Goal: Check status: Check status

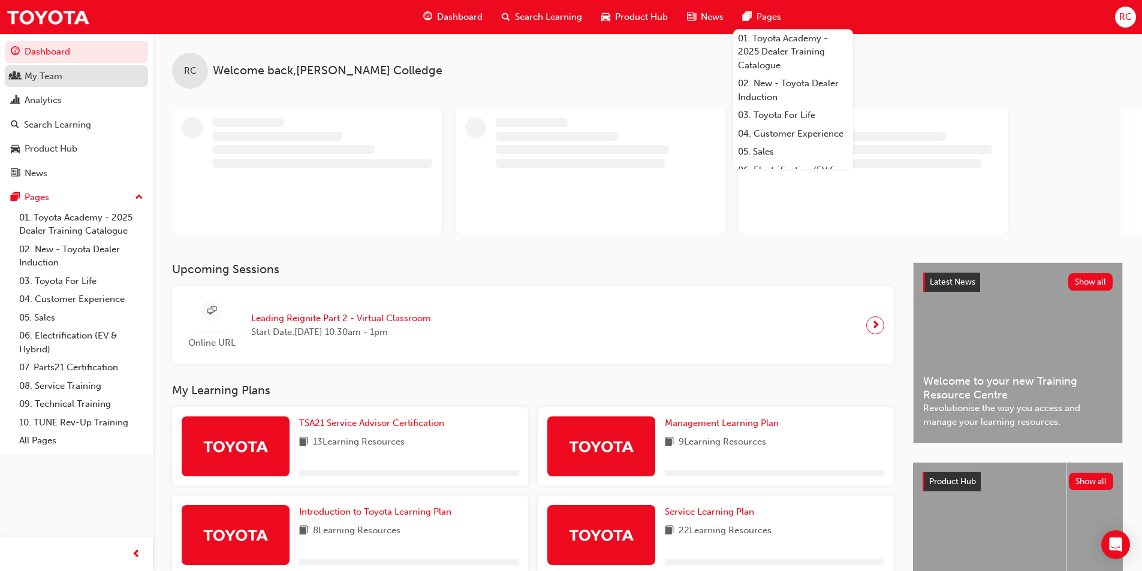
click at [42, 82] on div "My Team" at bounding box center [44, 77] width 38 height 14
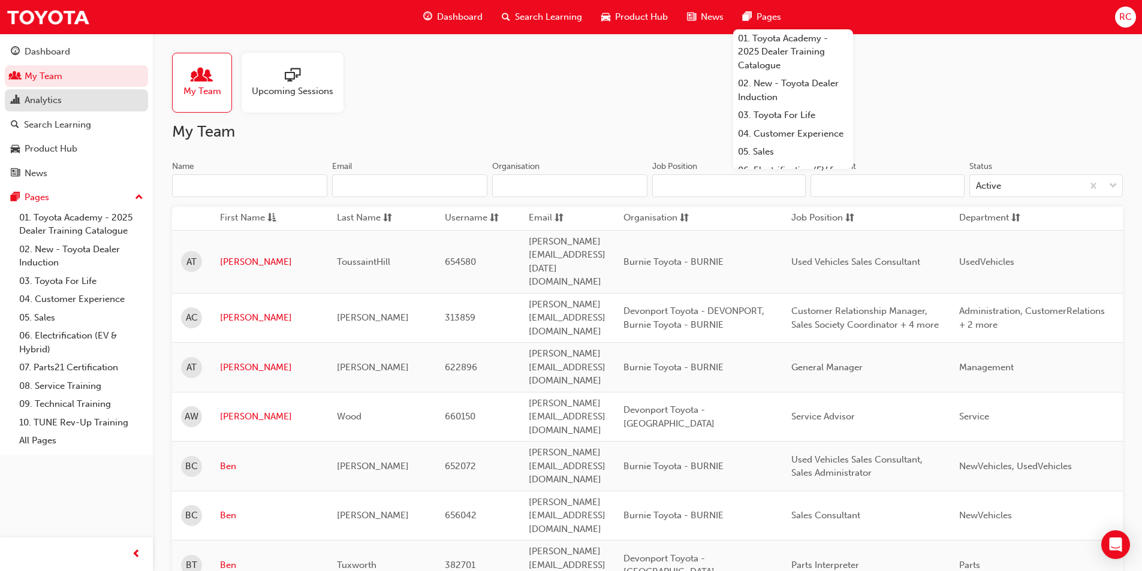
click at [48, 102] on div "Analytics" at bounding box center [43, 101] width 37 height 14
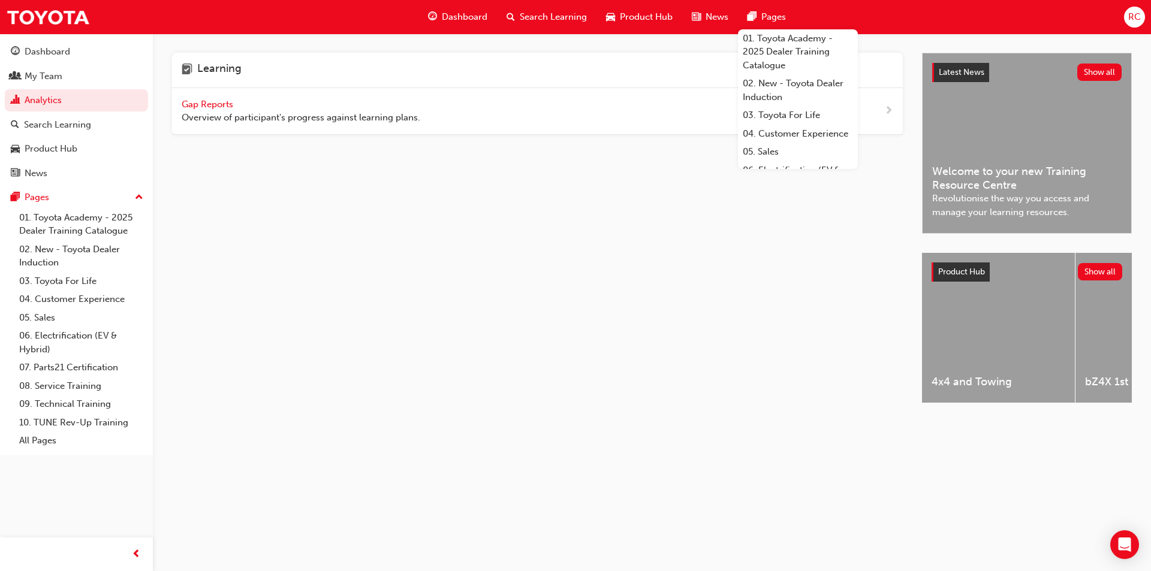
click at [221, 107] on span "Gap Reports" at bounding box center [209, 104] width 54 height 11
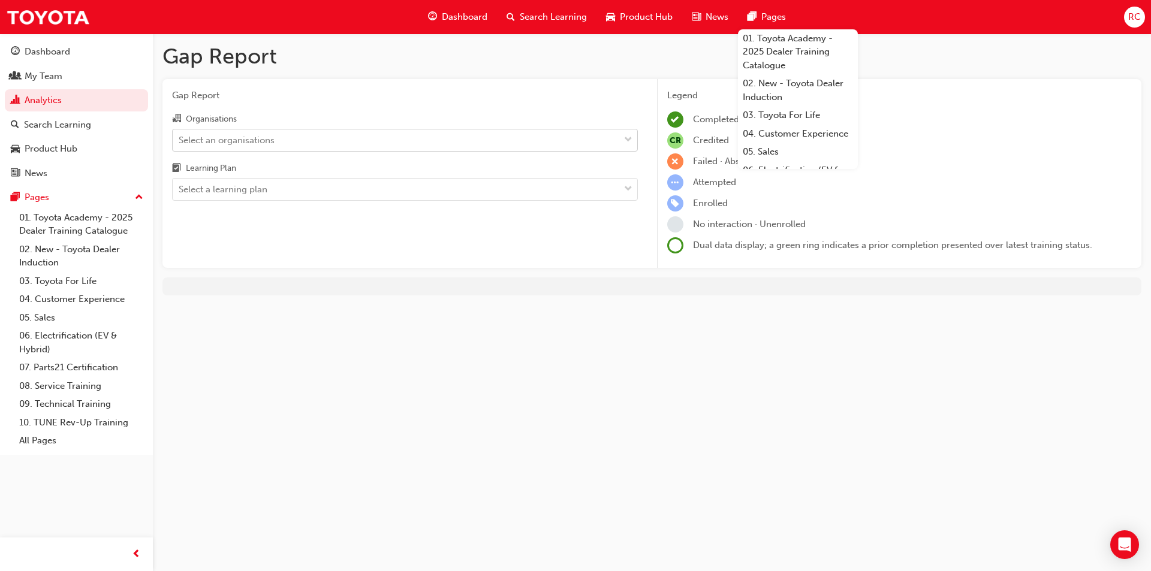
click at [221, 134] on div "Select an organisations" at bounding box center [227, 140] width 96 height 14
click at [180, 134] on input "Organisations Select an organisations" at bounding box center [179, 139] width 1 height 10
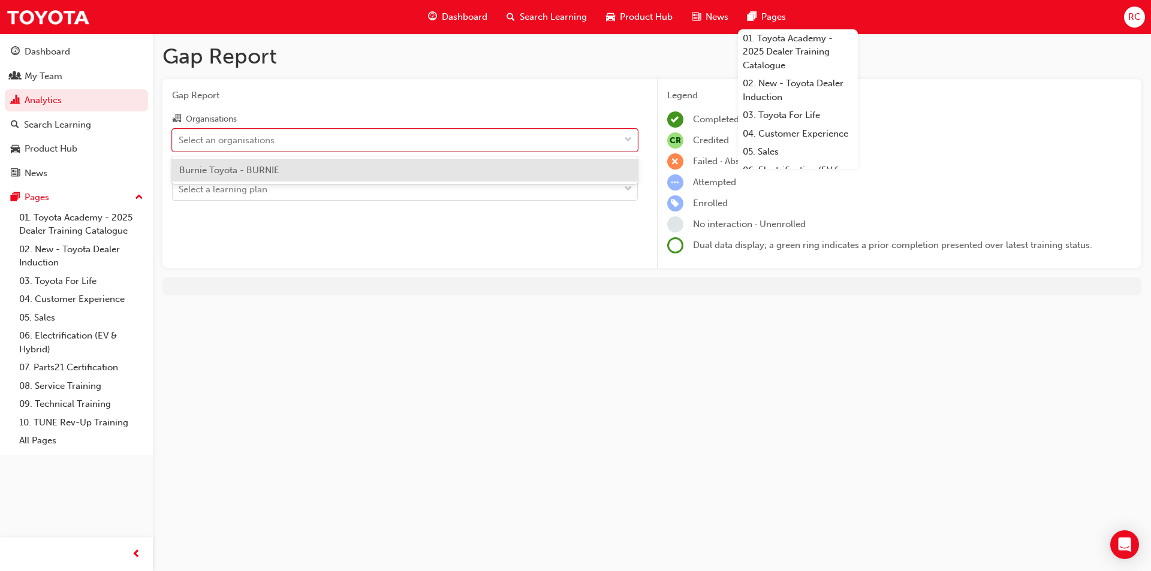
click at [249, 167] on span "Burnie Toyota - BURNIE" at bounding box center [229, 170] width 100 height 11
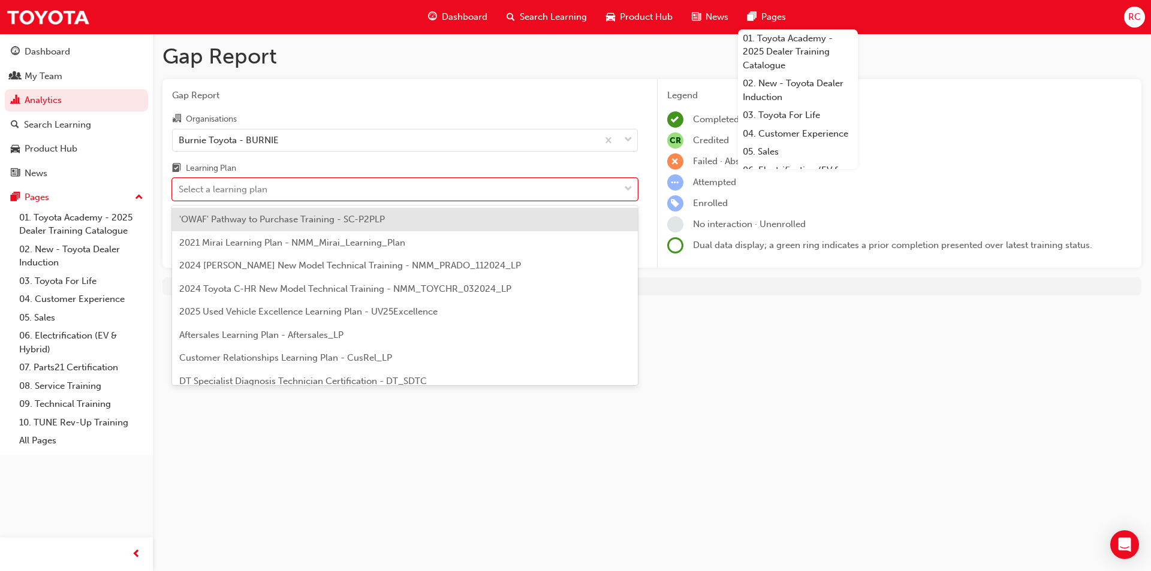
click at [246, 185] on div "Select a learning plan" at bounding box center [223, 190] width 89 height 14
click at [180, 185] on input "Learning Plan option 'OWAF' Pathway to Purchase Training - SC-P2PLP focused, 1 …" at bounding box center [179, 189] width 1 height 10
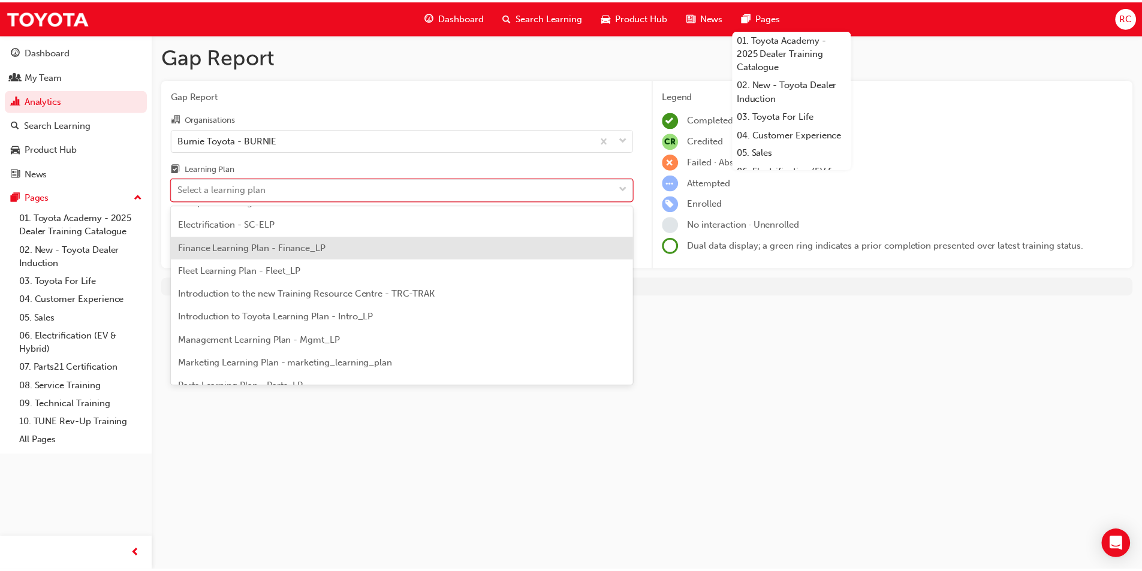
scroll to position [120, 0]
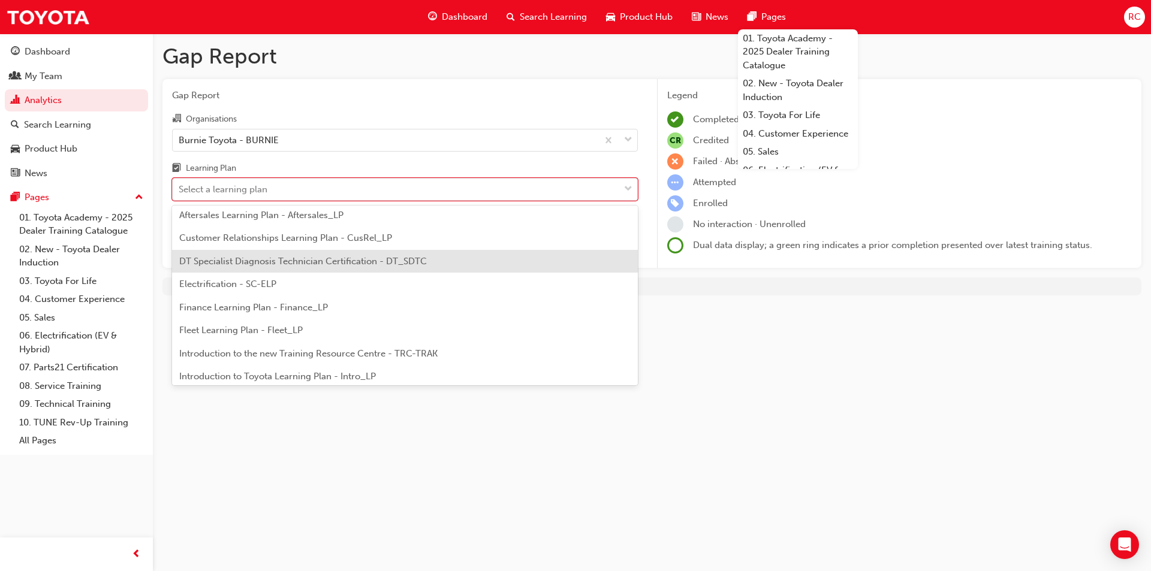
click at [329, 260] on span "DT Specialist Diagnosis Technician Certification - DT_SDTC" at bounding box center [303, 261] width 248 height 11
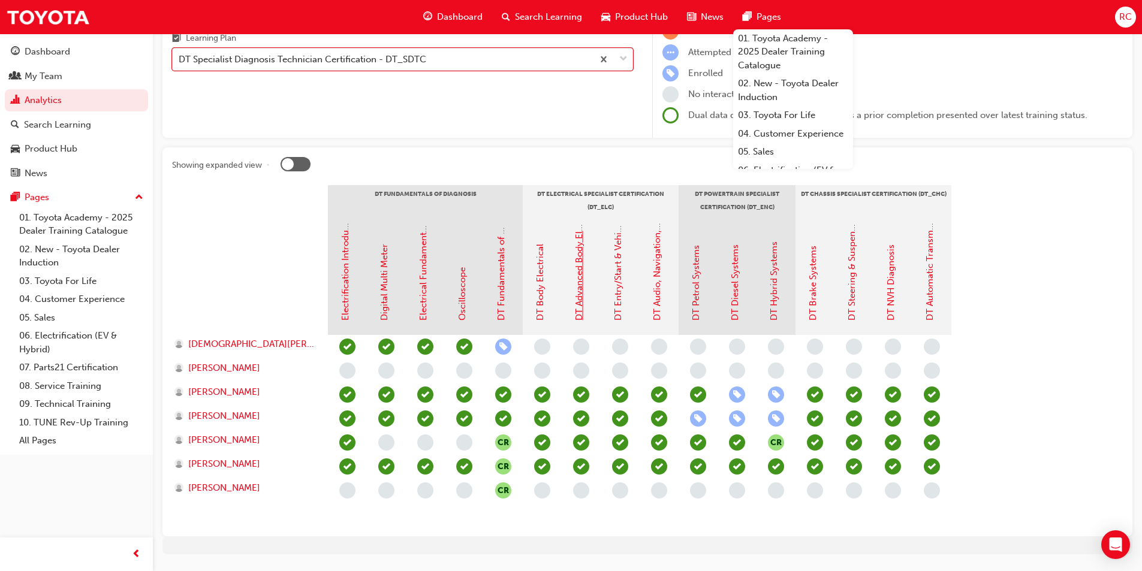
scroll to position [102, 0]
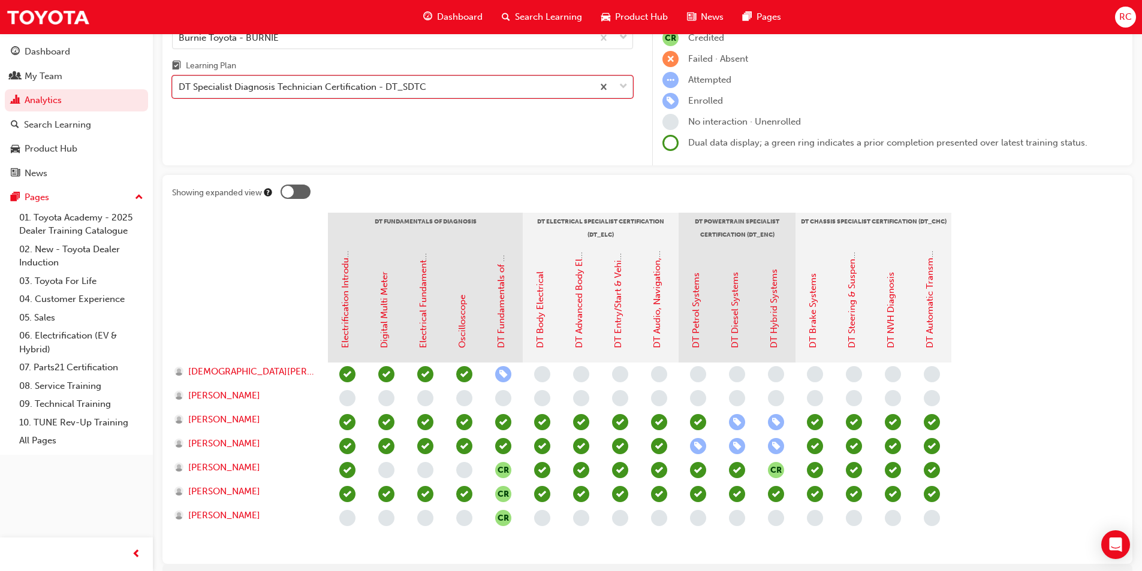
click at [442, 92] on div "DT Specialist Diagnosis Technician Certification - DT_SDTC" at bounding box center [383, 87] width 420 height 21
click at [180, 92] on input "Learning Plan option DT Specialist Diagnosis Technician Certification - DT_SDTC…" at bounding box center [179, 87] width 1 height 10
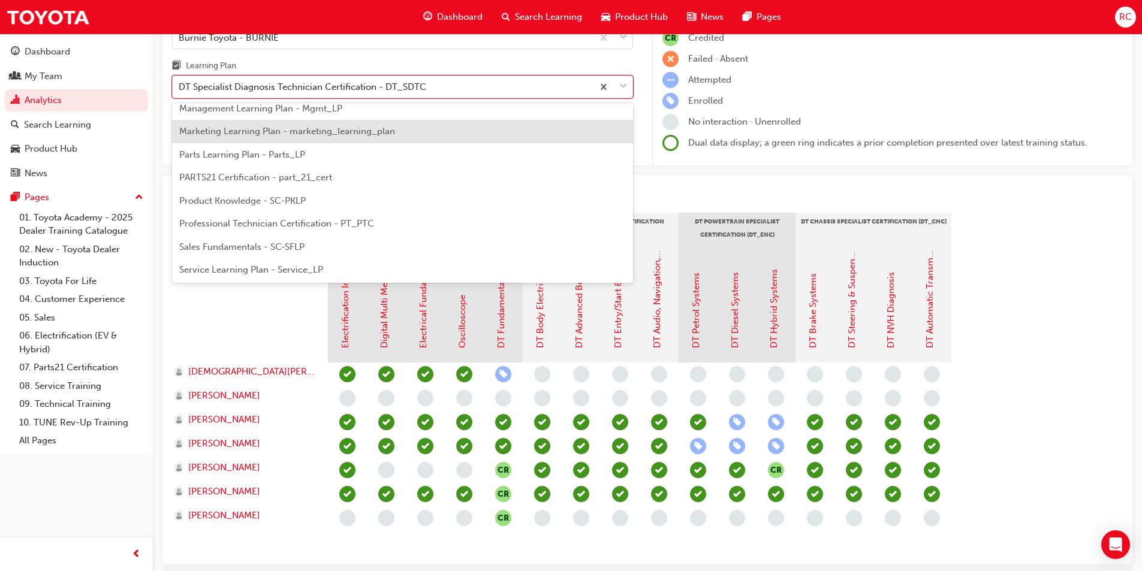
scroll to position [420, 0]
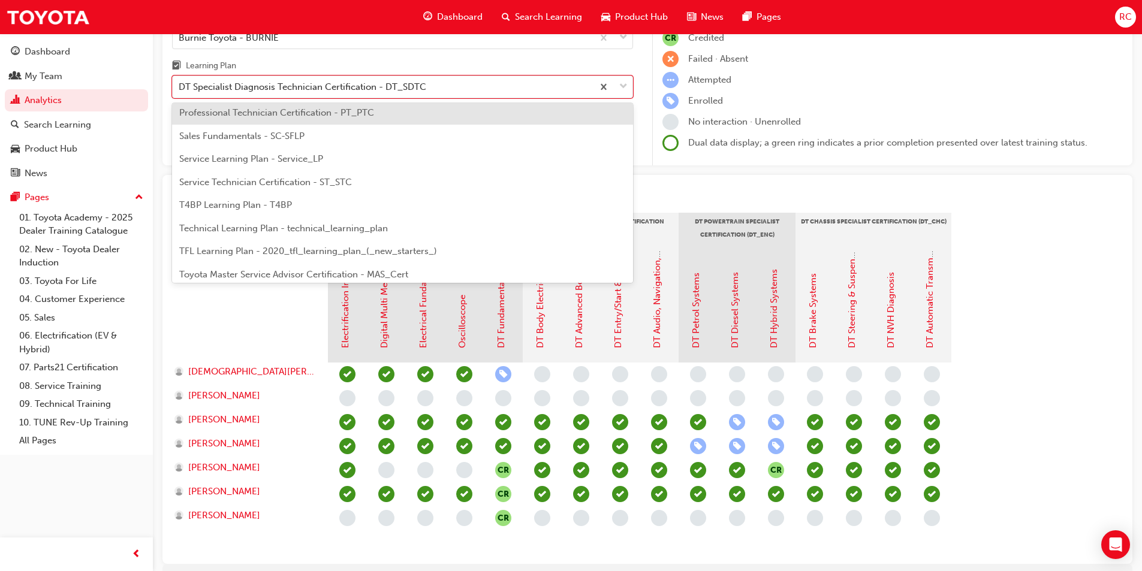
click at [342, 109] on span "Professional Technician Certification - PT_PTC" at bounding box center [276, 112] width 195 height 11
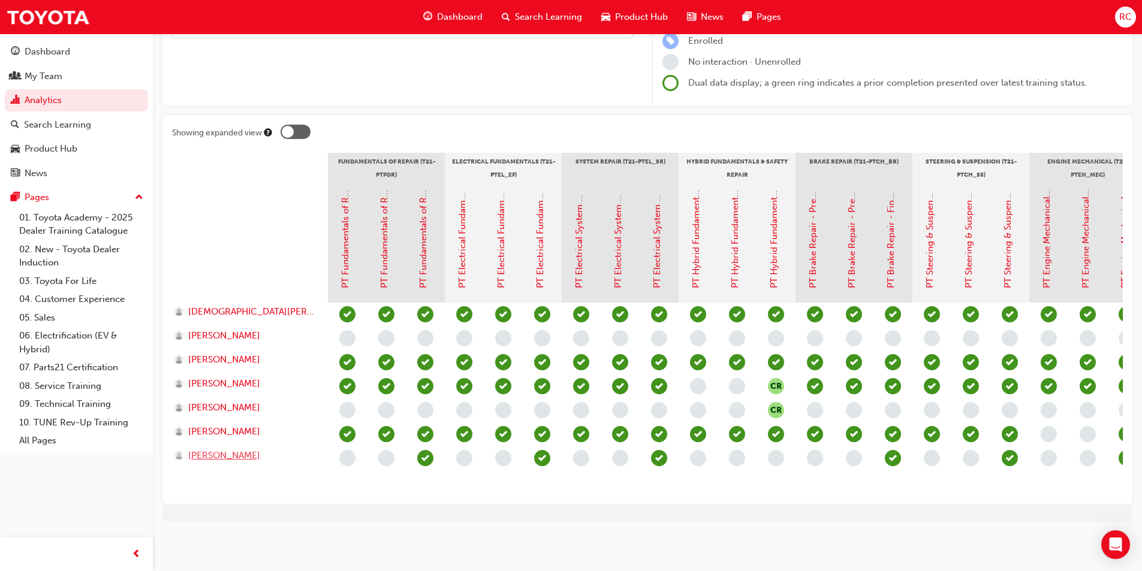
click at [220, 449] on span "[PERSON_NAME]" at bounding box center [224, 456] width 72 height 14
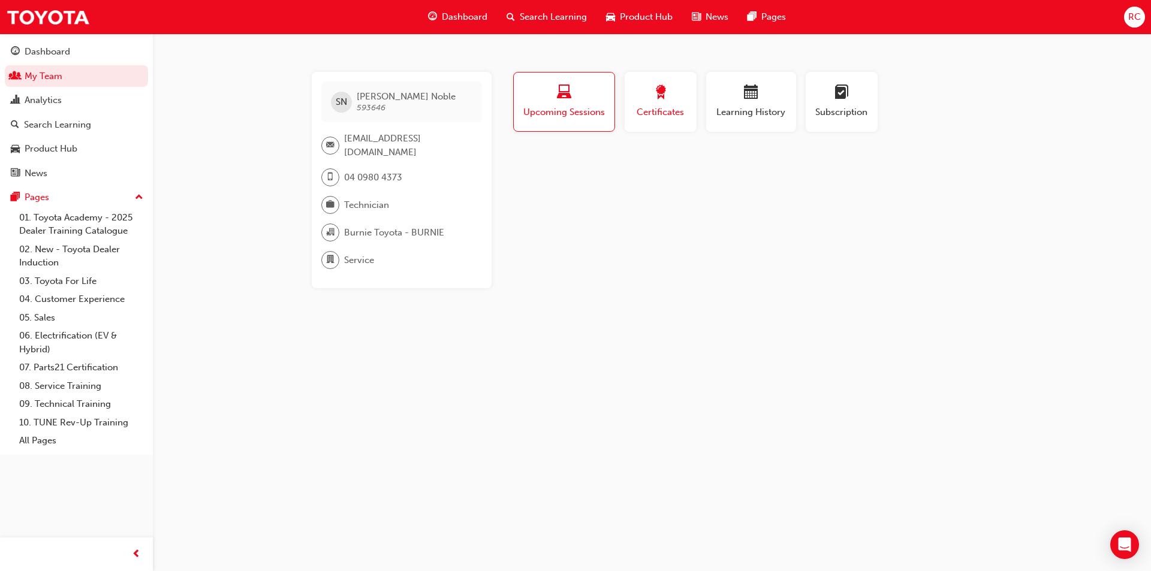
click at [652, 100] on div "button" at bounding box center [661, 94] width 54 height 19
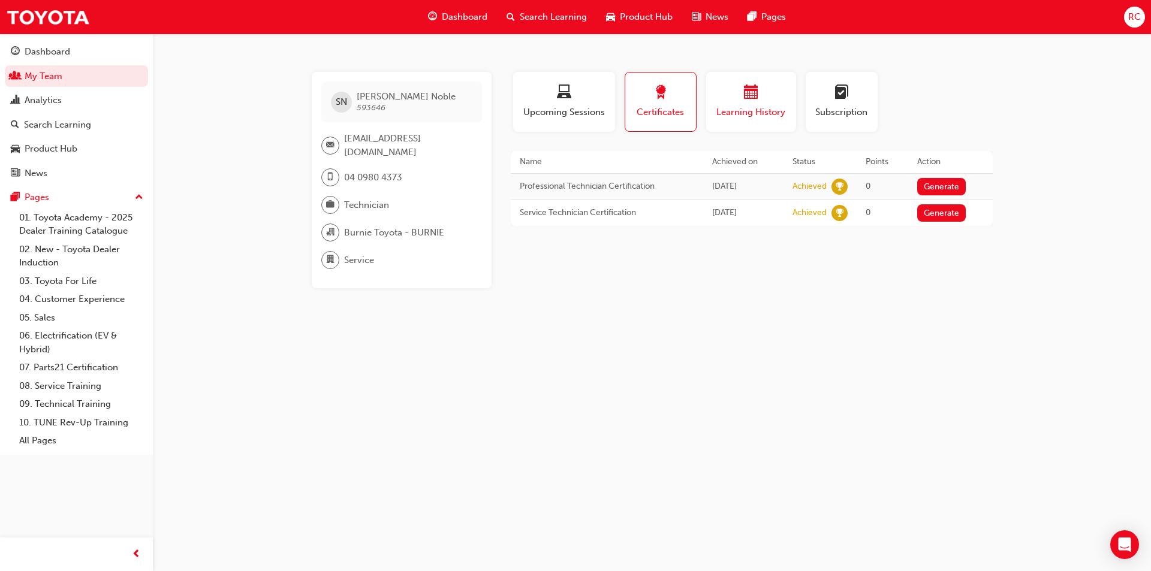
click at [747, 100] on span "calendar-icon" at bounding box center [751, 93] width 14 height 16
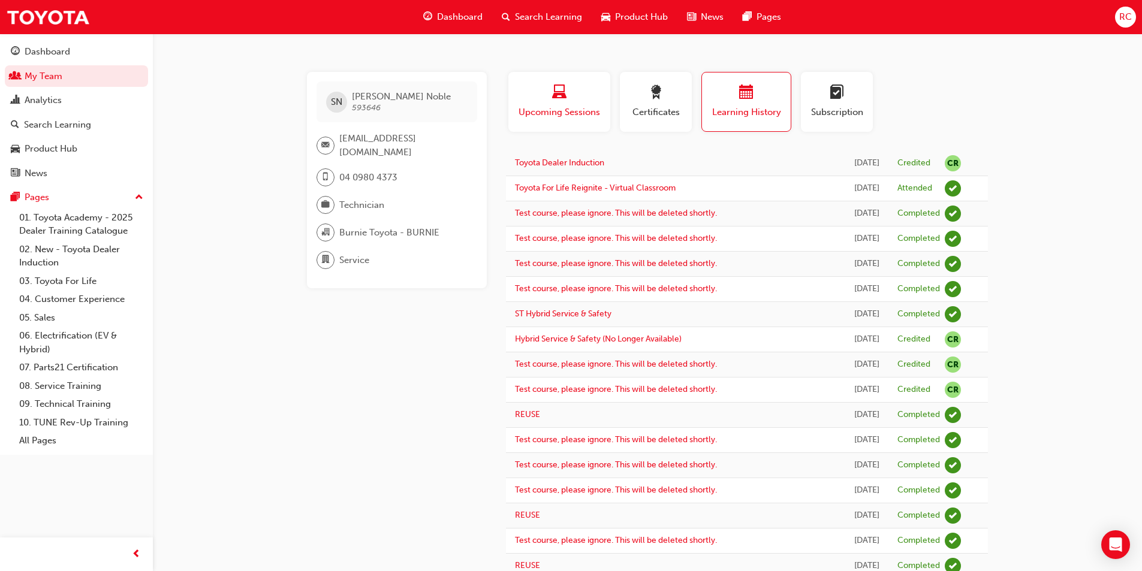
click at [553, 101] on span "laptop-icon" at bounding box center [559, 93] width 14 height 16
